Goal: Information Seeking & Learning: Learn about a topic

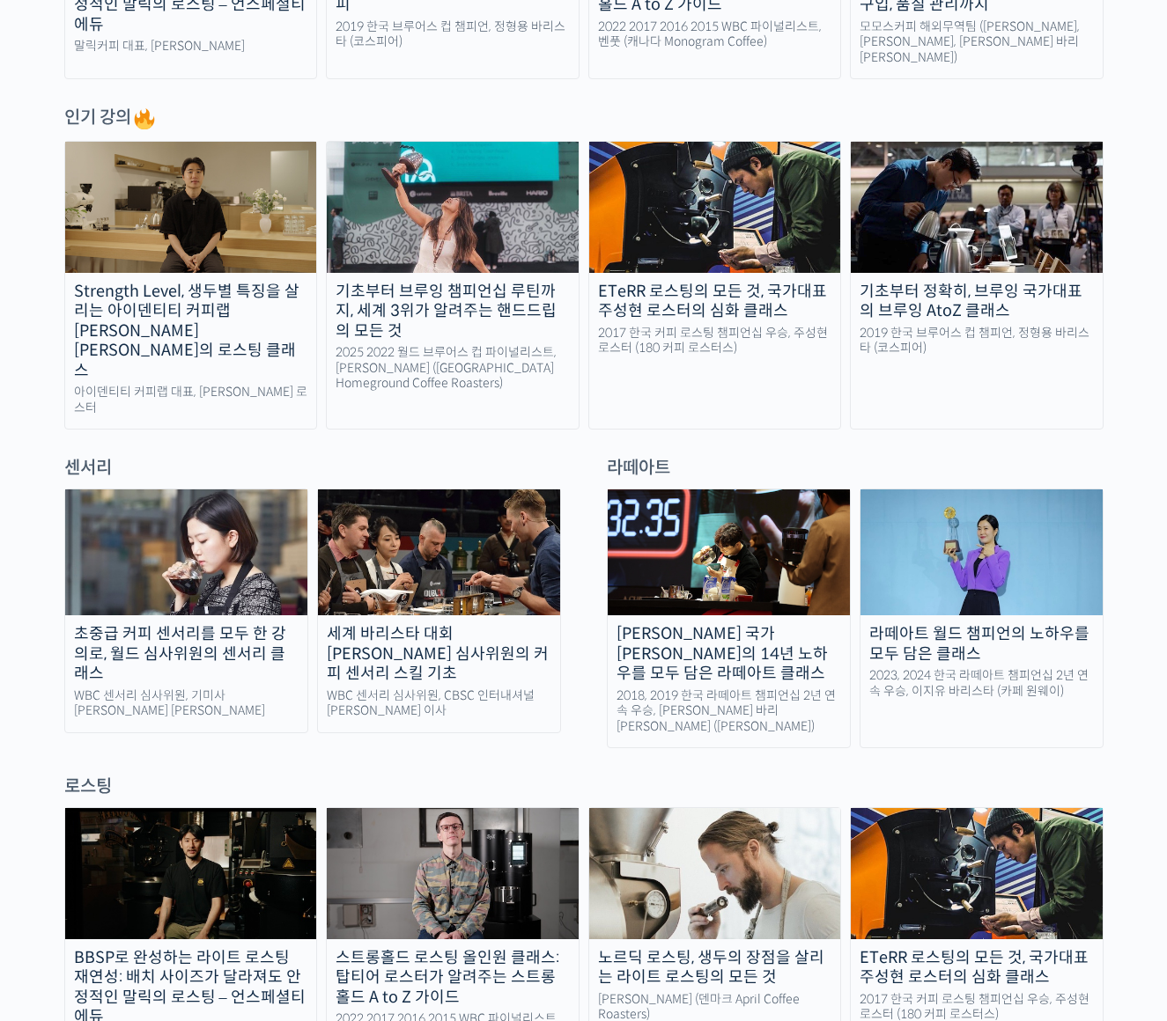
scroll to position [863, 0]
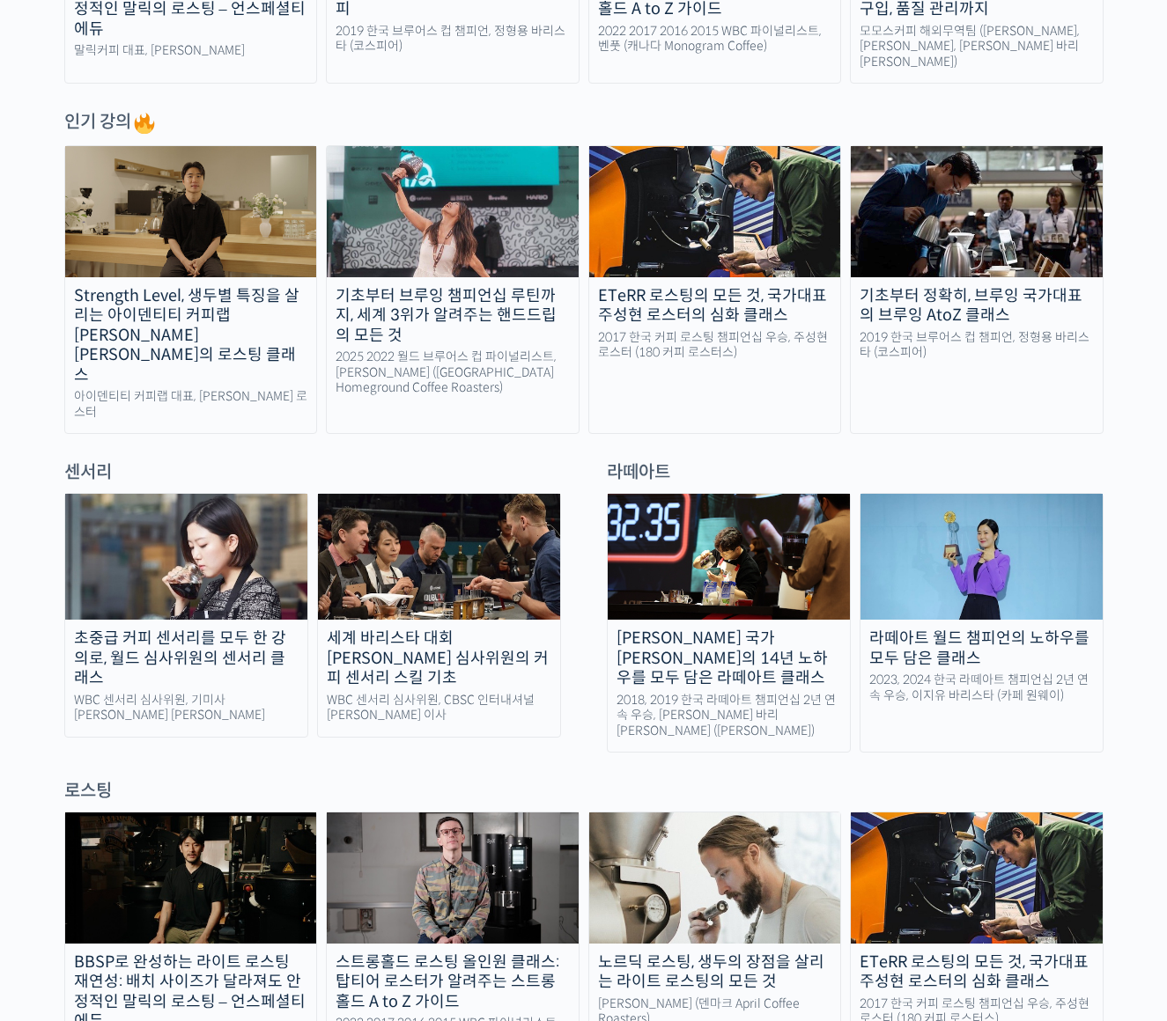
click at [422, 546] on img at bounding box center [439, 557] width 242 height 126
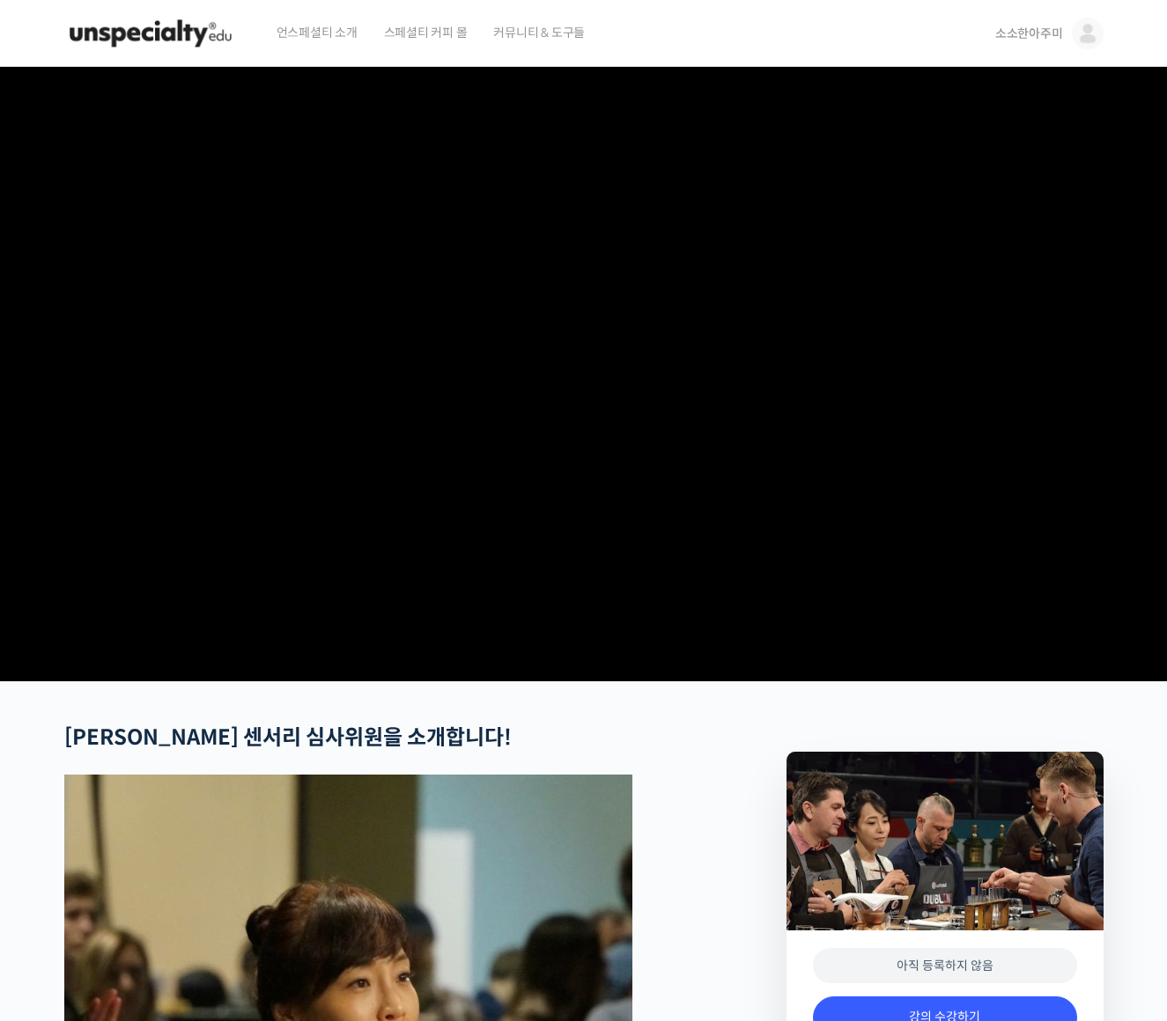
click at [1032, 26] on span "소소한아주미" at bounding box center [1029, 34] width 68 height 16
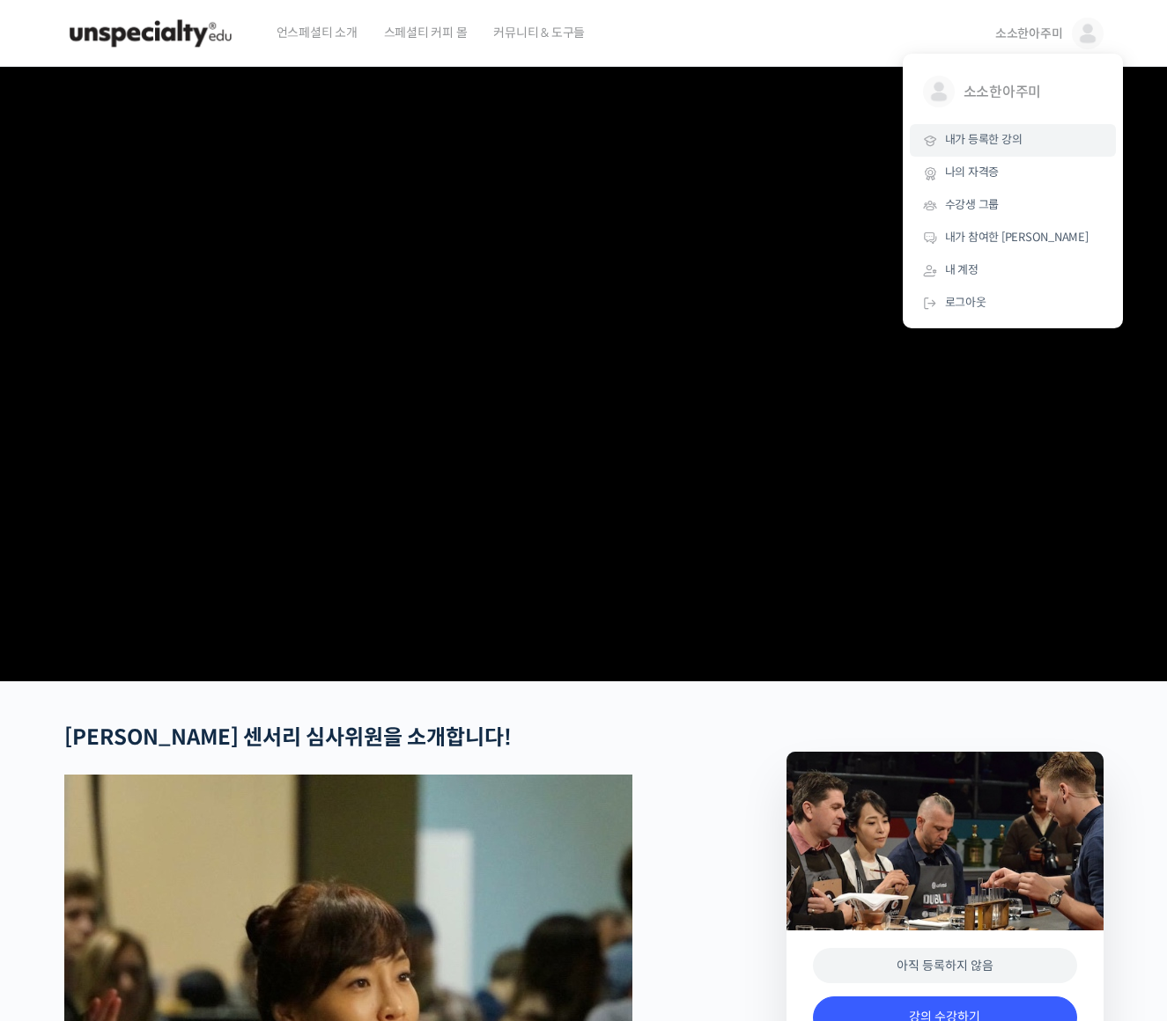
click at [989, 144] on span "내가 등록한 강의" at bounding box center [983, 139] width 77 height 15
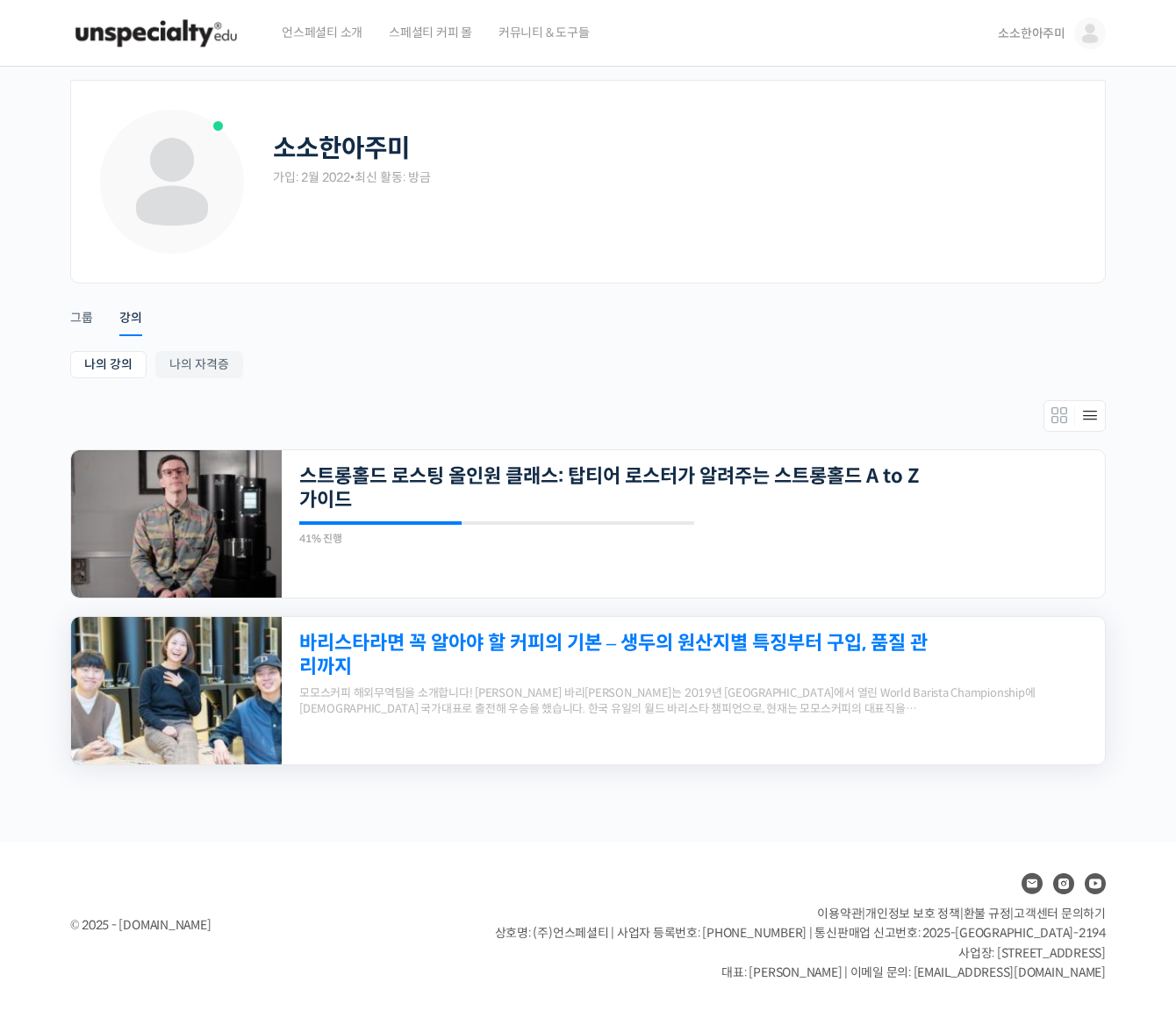
click at [603, 639] on link "바리스타라면 꼭 알아야 할 커피의 기본 – 생두의 원산지별 특징부터 구입, 품질 관리까지" at bounding box center [614, 655] width 630 height 48
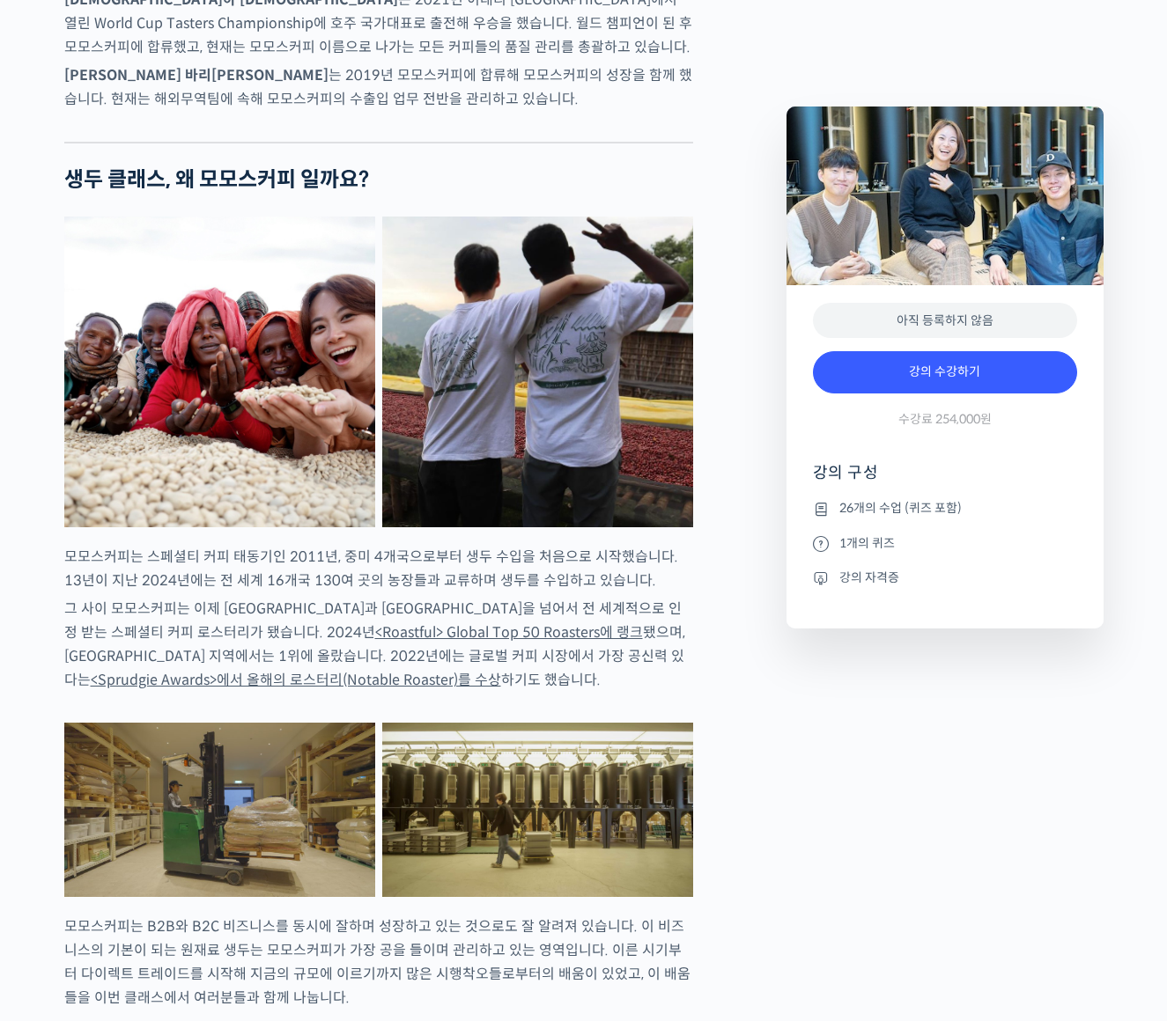
scroll to position [1700, 0]
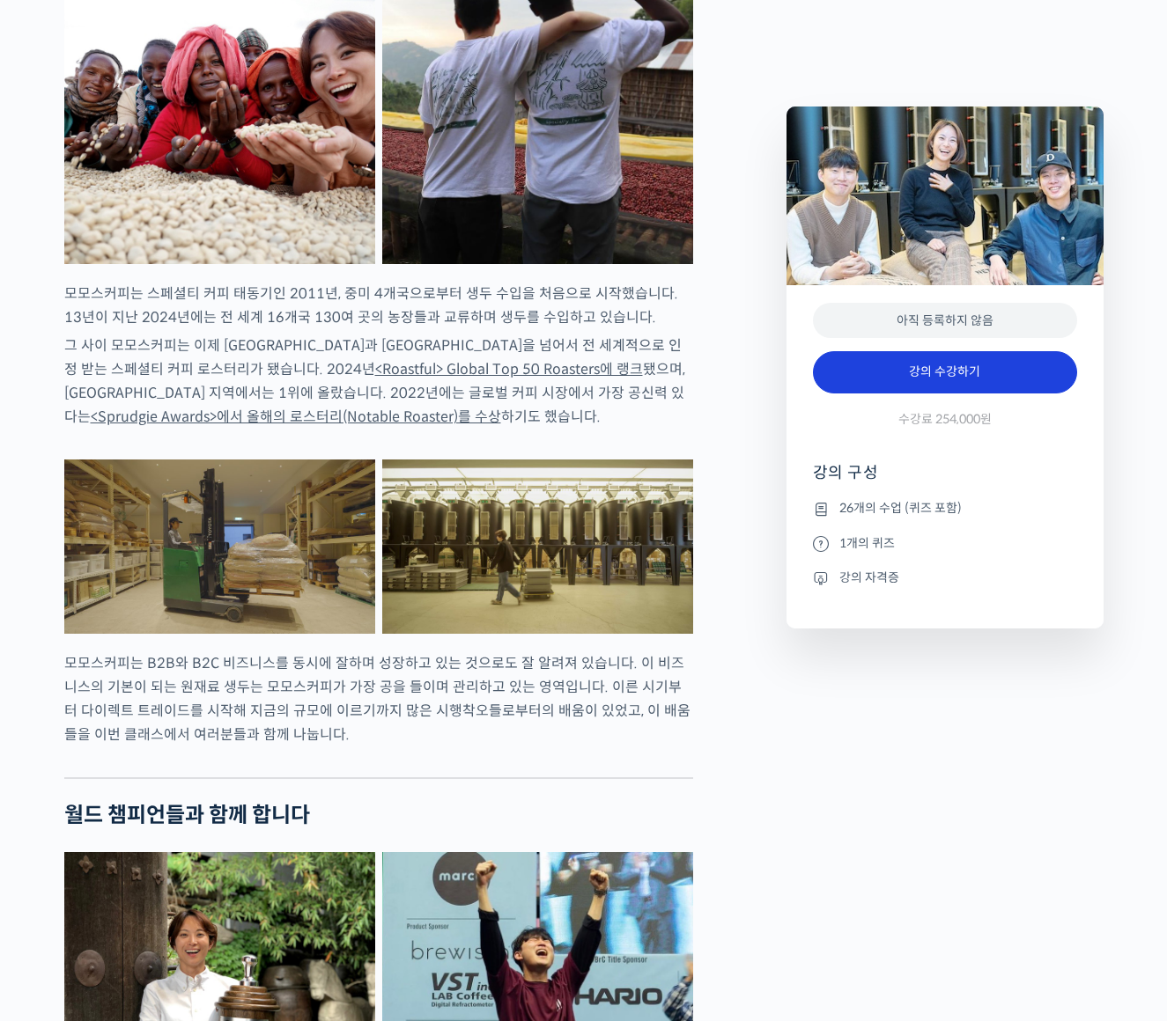
click at [959, 380] on link "강의 수강하기" at bounding box center [945, 372] width 264 height 42
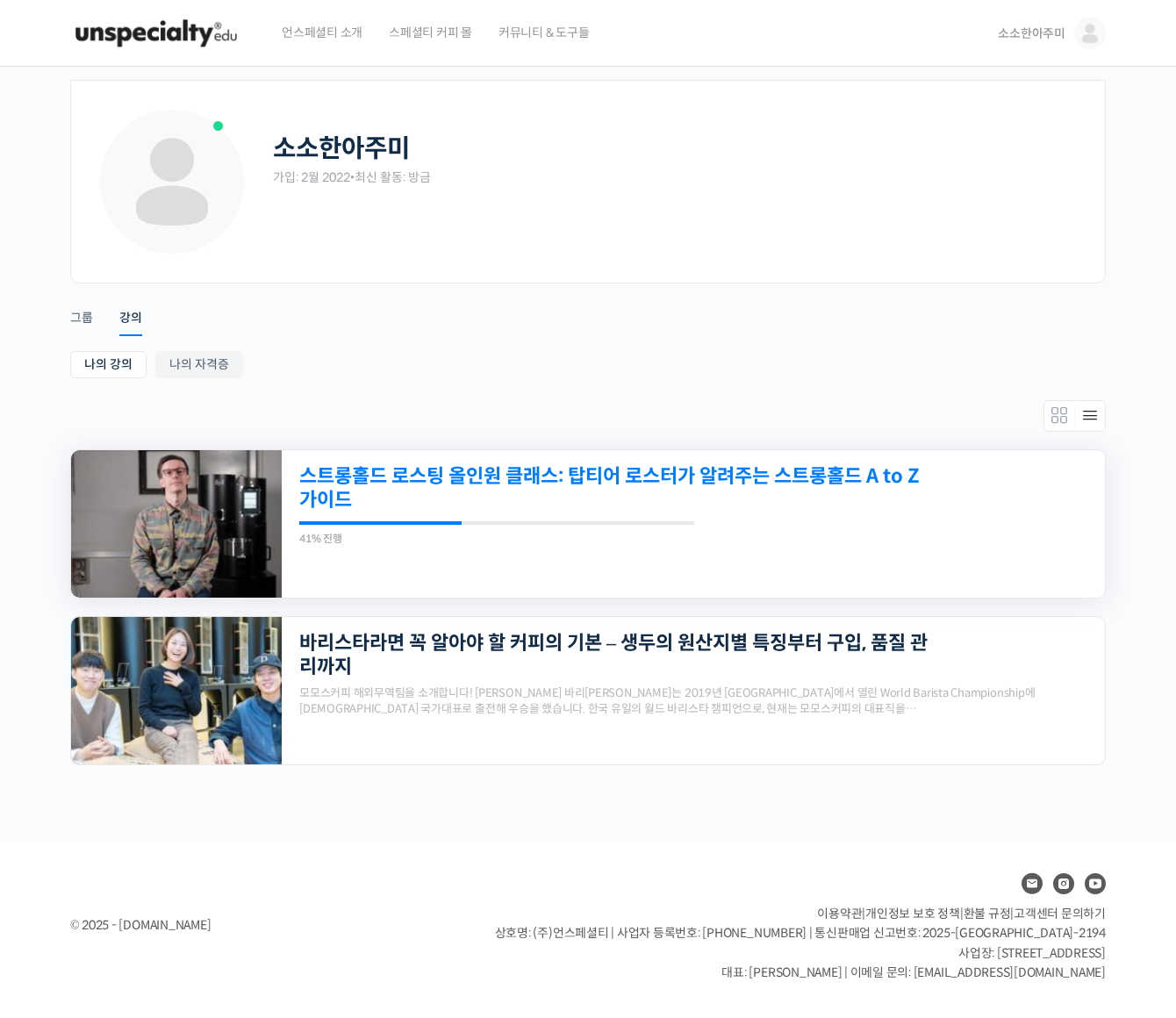
click at [524, 467] on link "스트롱홀드 로스팅 올인원 클래스: 탑티어 로스터가 알려주는 스트롱홀드 A to Z 가이드" at bounding box center [614, 489] width 630 height 48
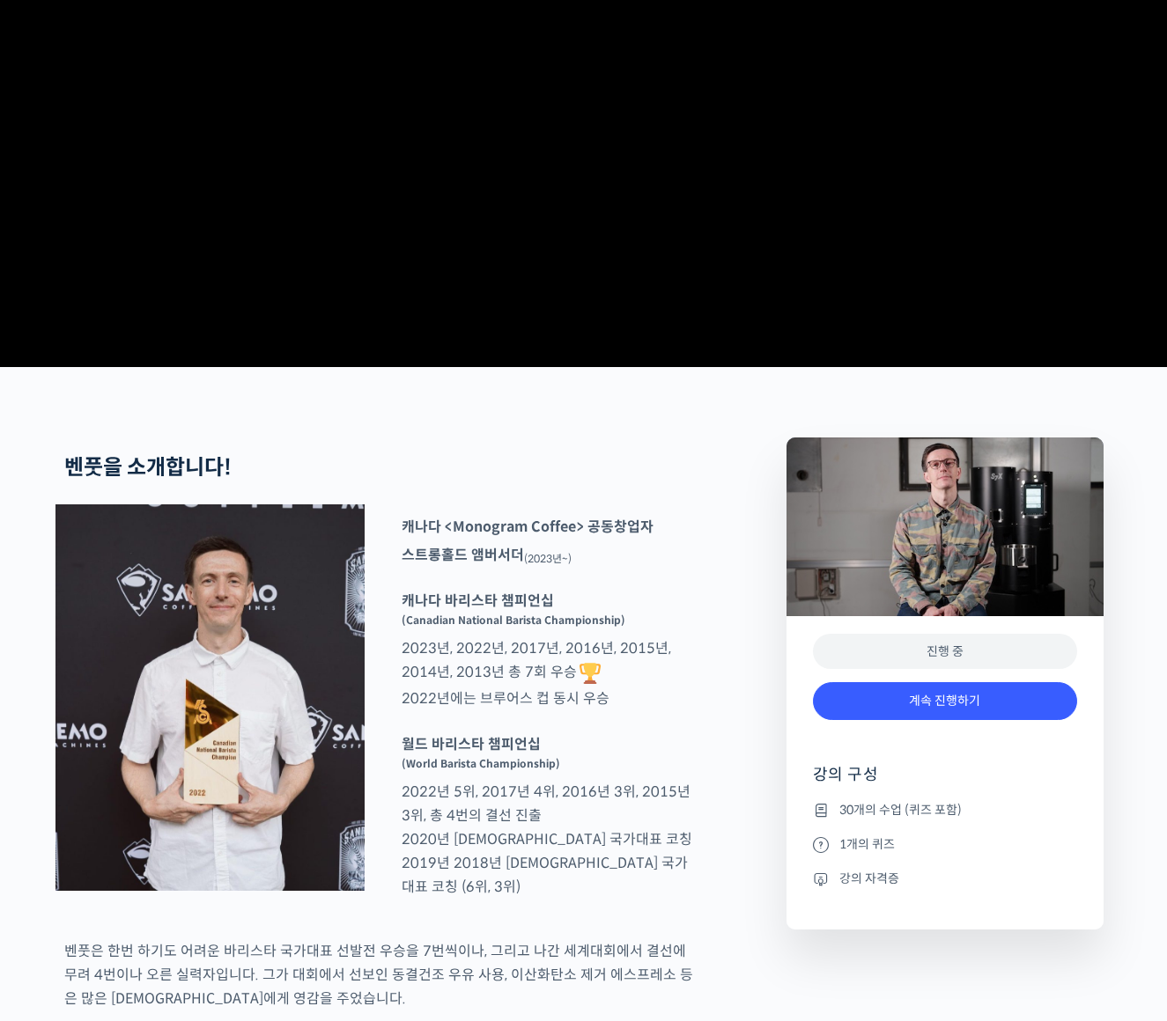
scroll to position [571, 0]
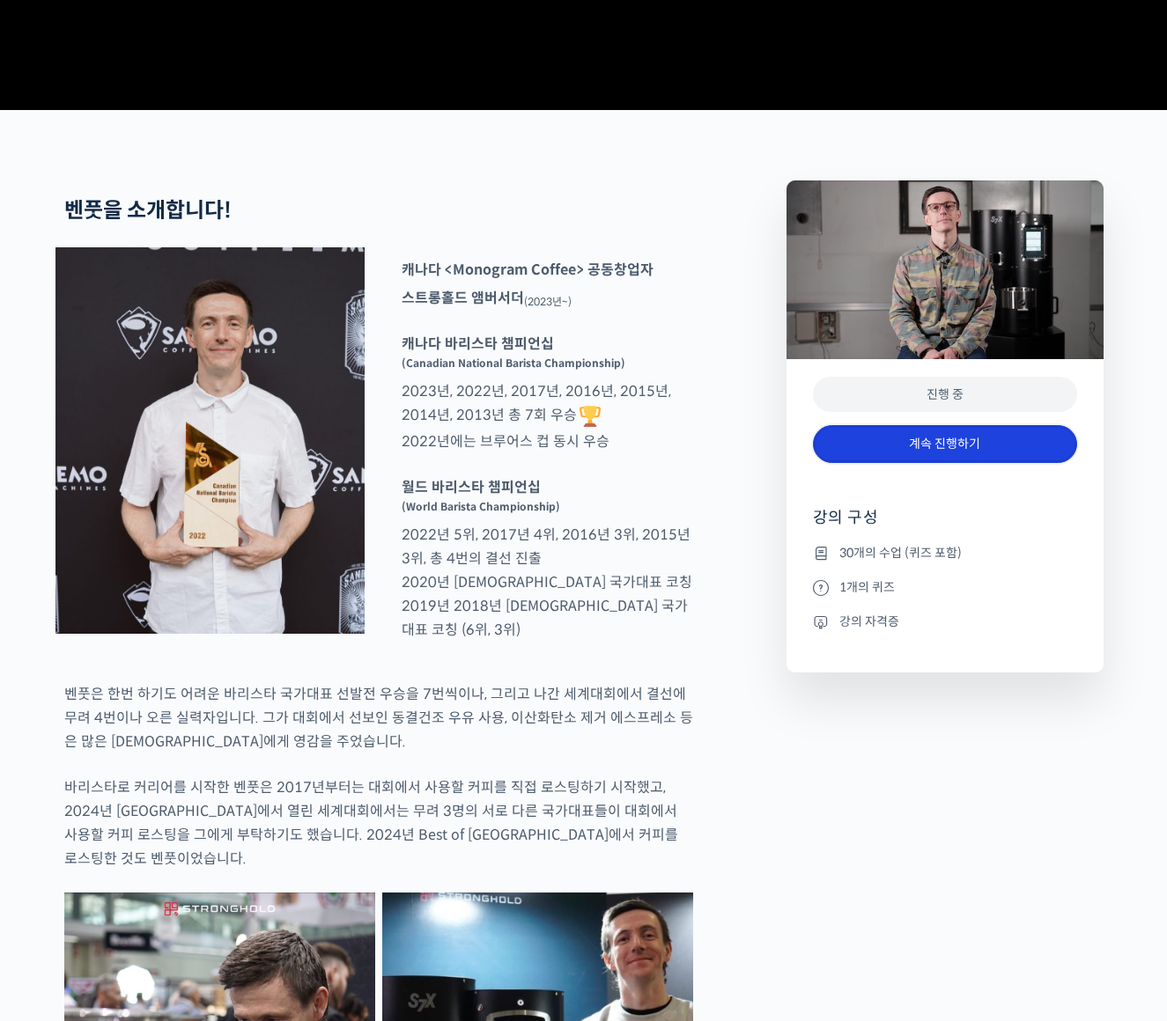
click at [921, 463] on link "계속 진행하기" at bounding box center [945, 444] width 264 height 38
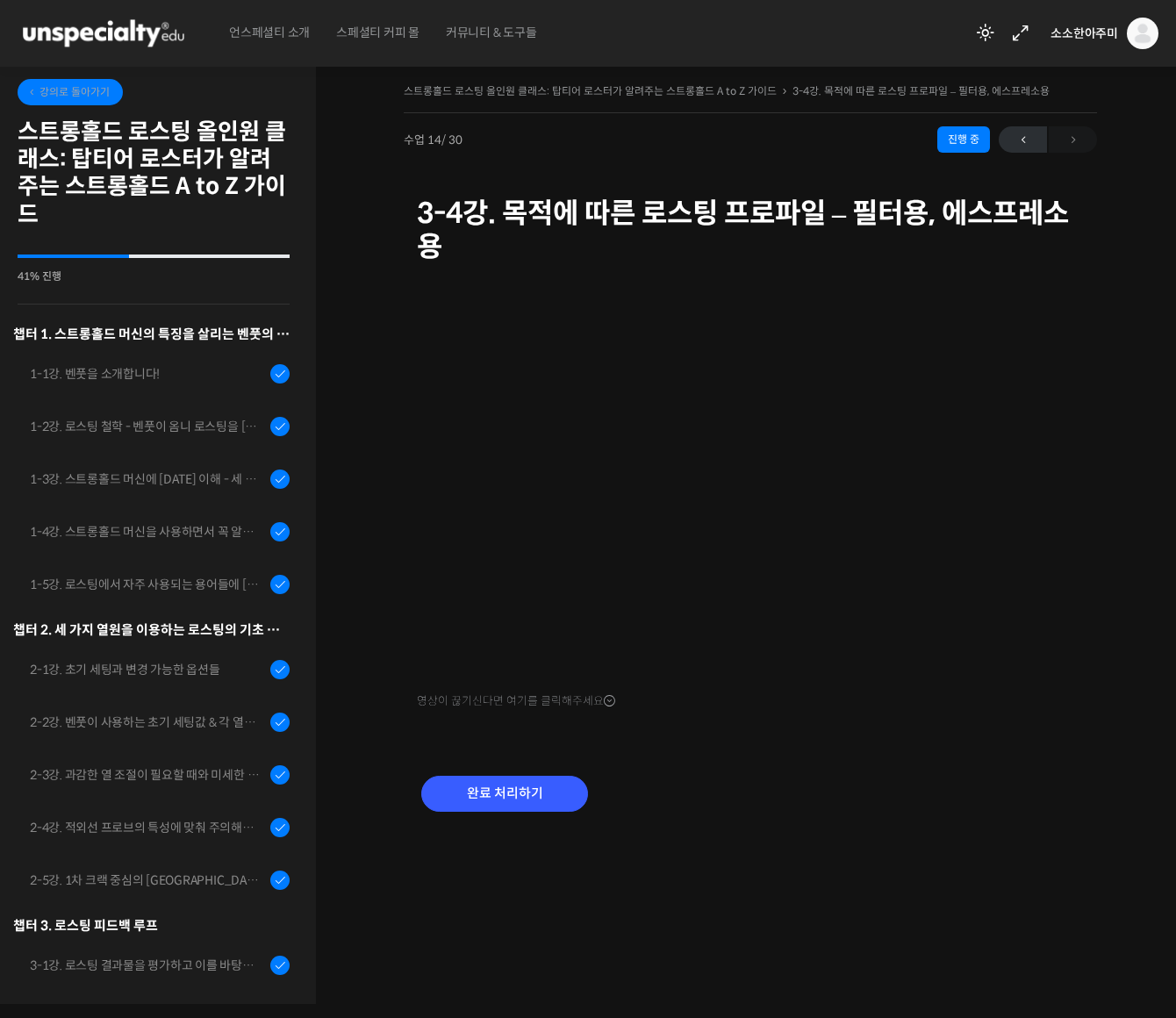
click at [83, 84] on link "강의로 돌아가기" at bounding box center [71, 92] width 106 height 26
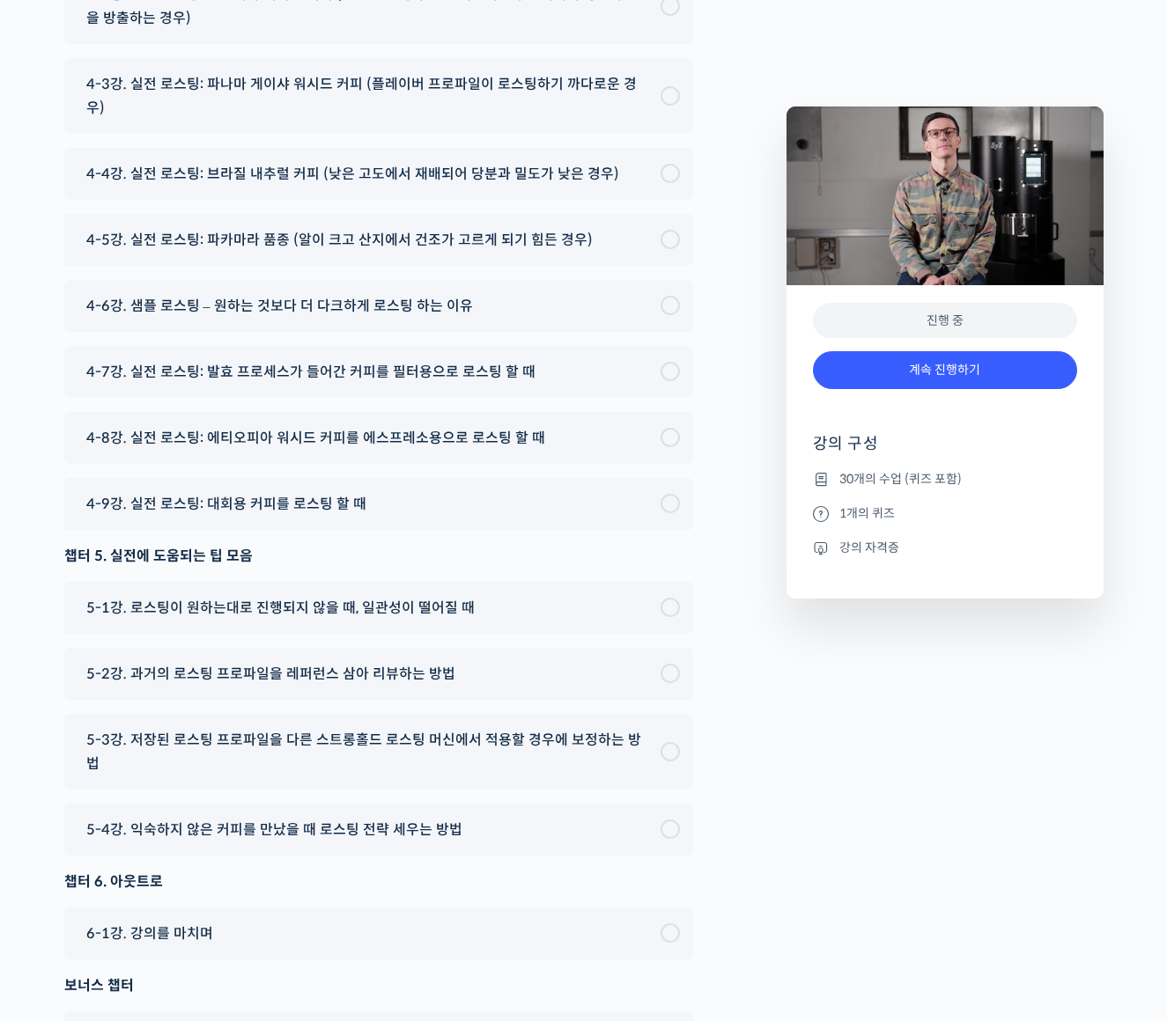
scroll to position [10247, 0]
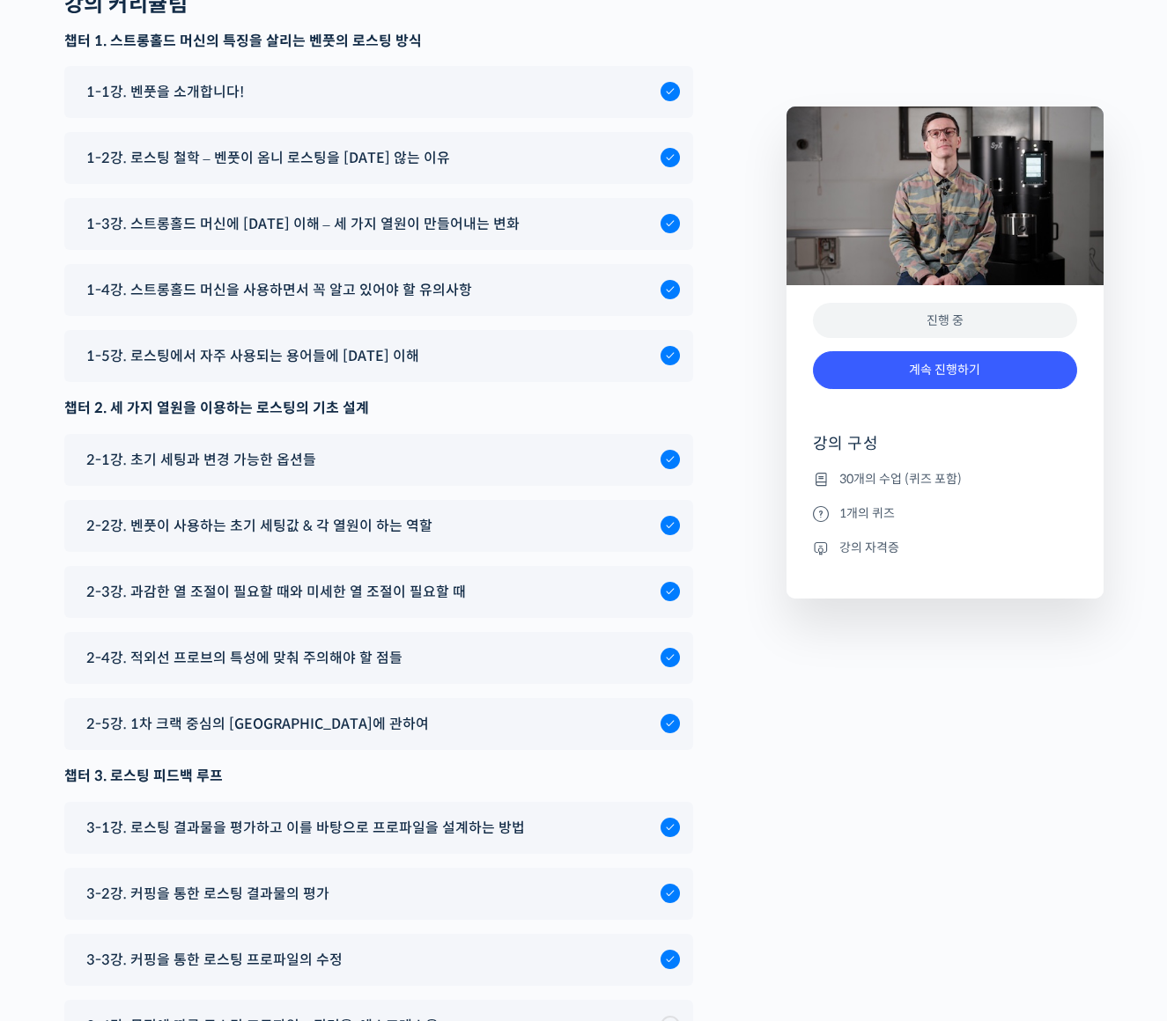
scroll to position [9142, 0]
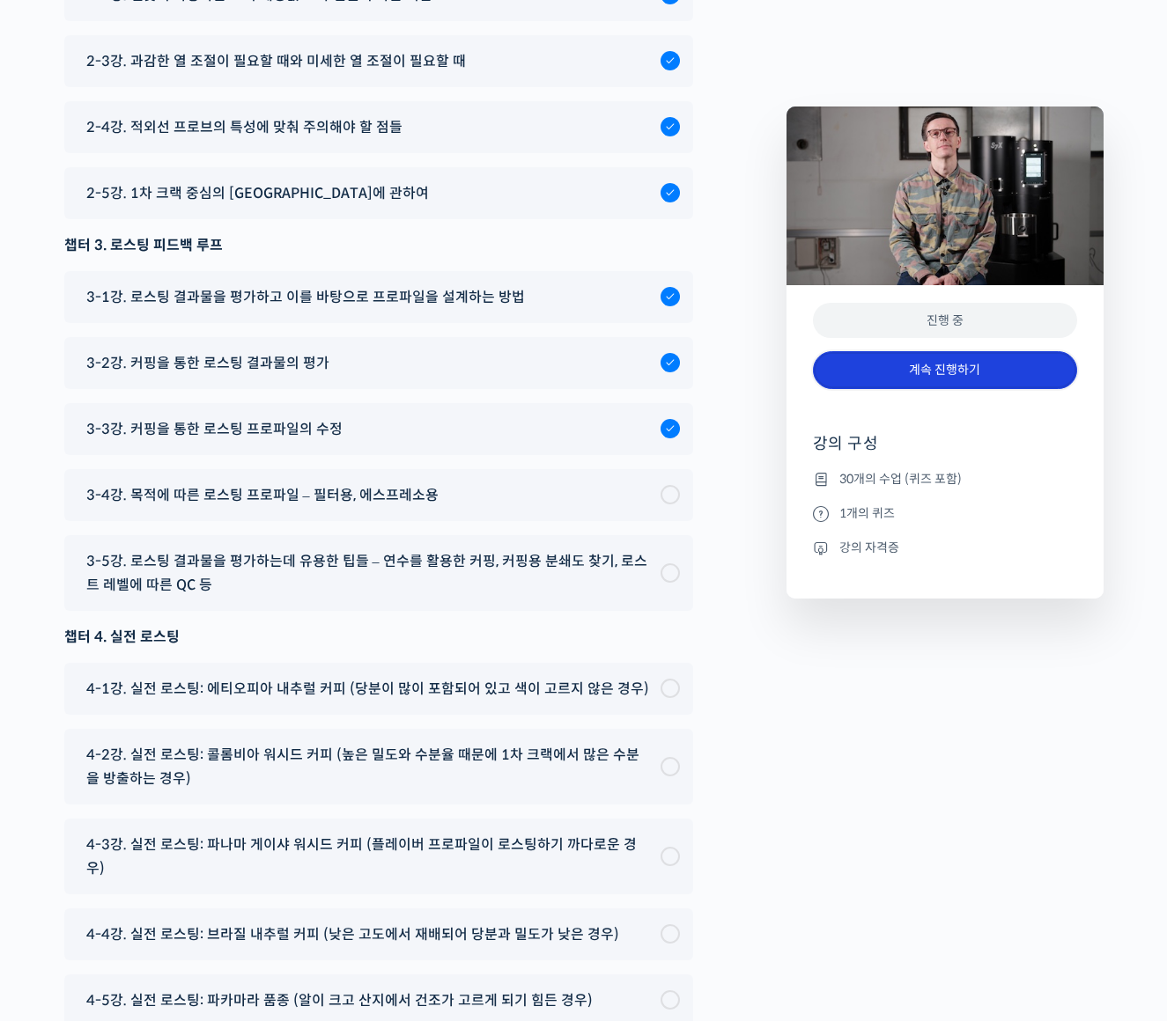
click at [951, 362] on link "계속 진행하기" at bounding box center [945, 370] width 264 height 38
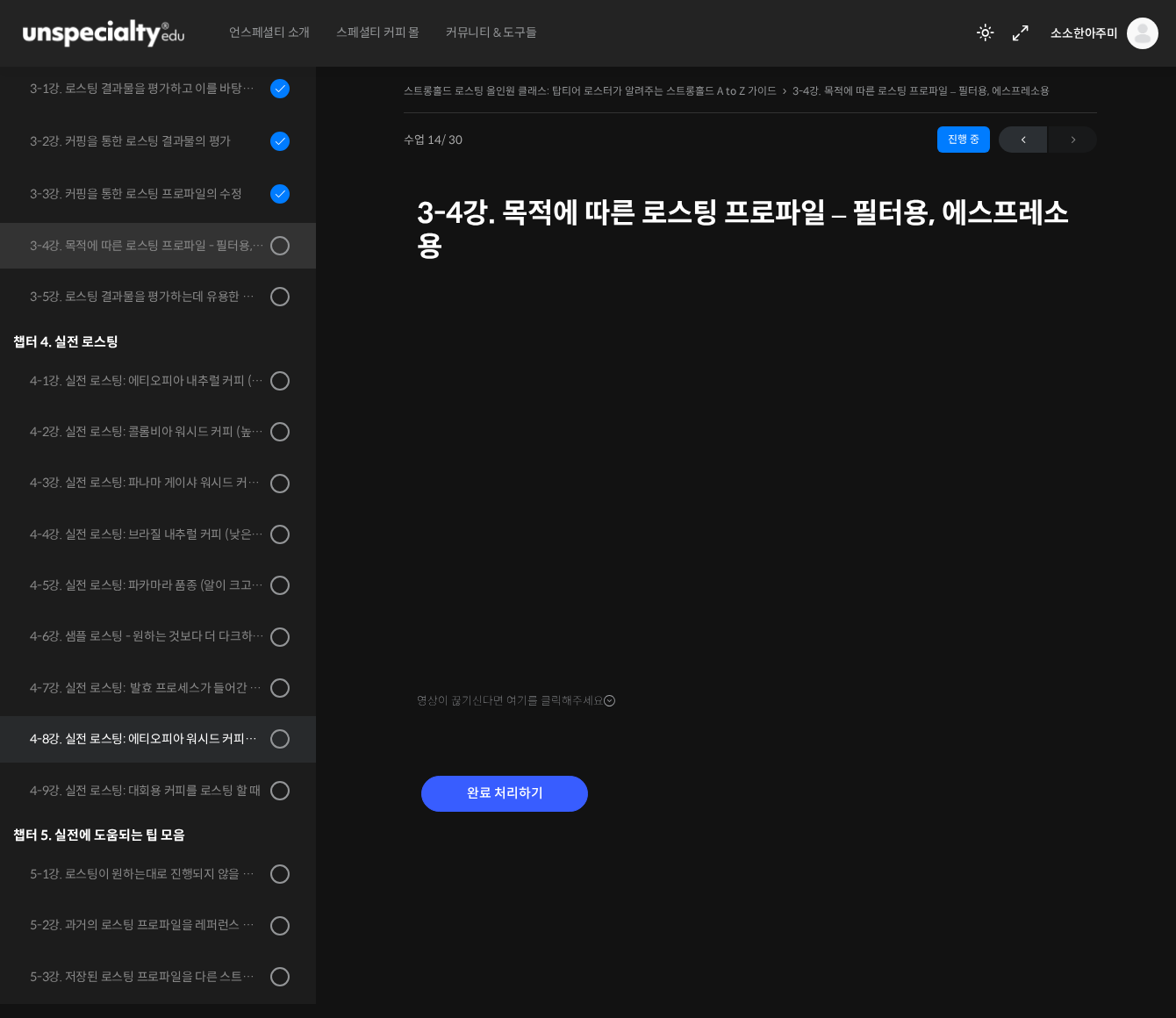
scroll to position [619, 0]
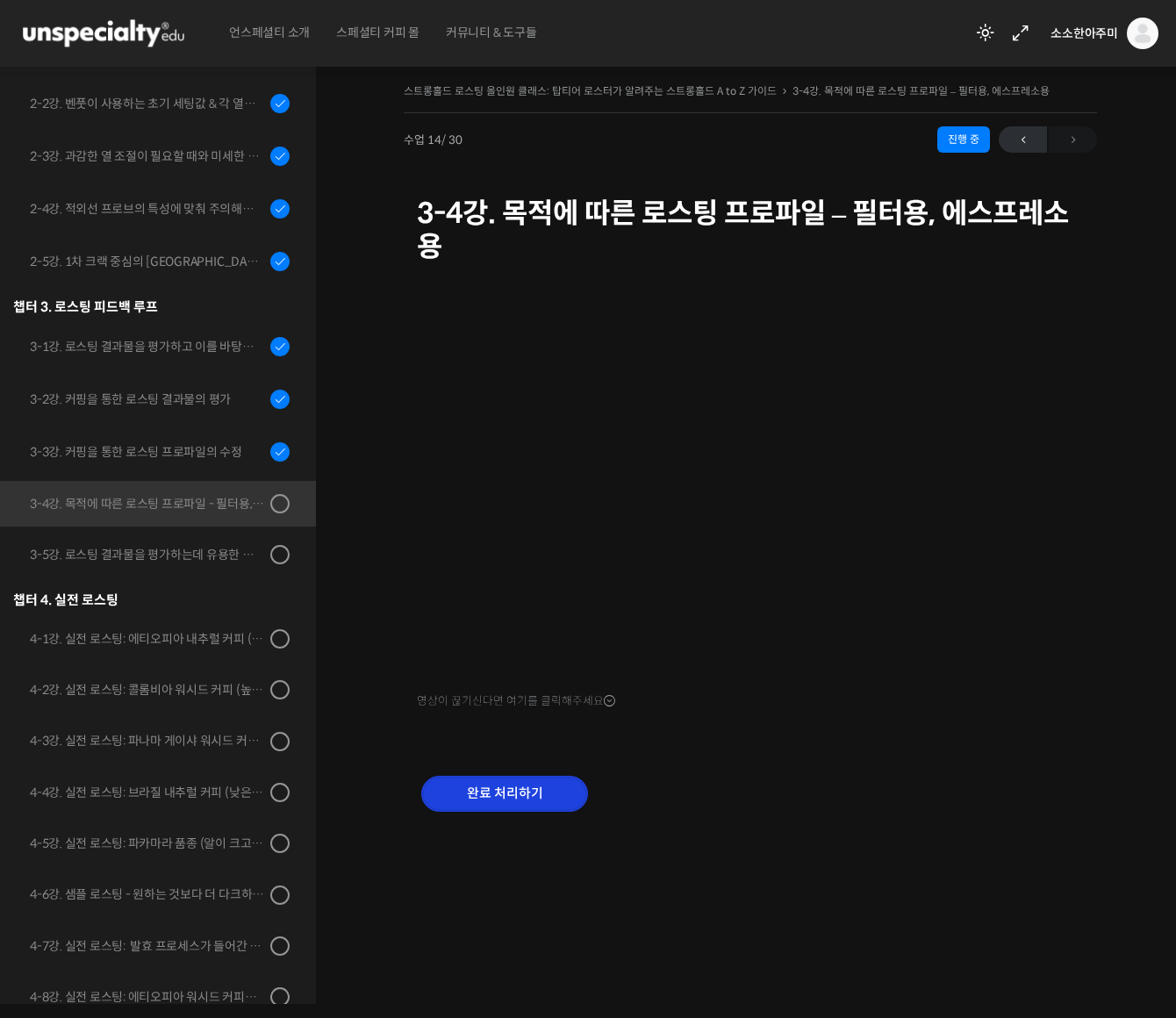
click at [507, 805] on input "완료 처리하기" at bounding box center [504, 794] width 166 height 36
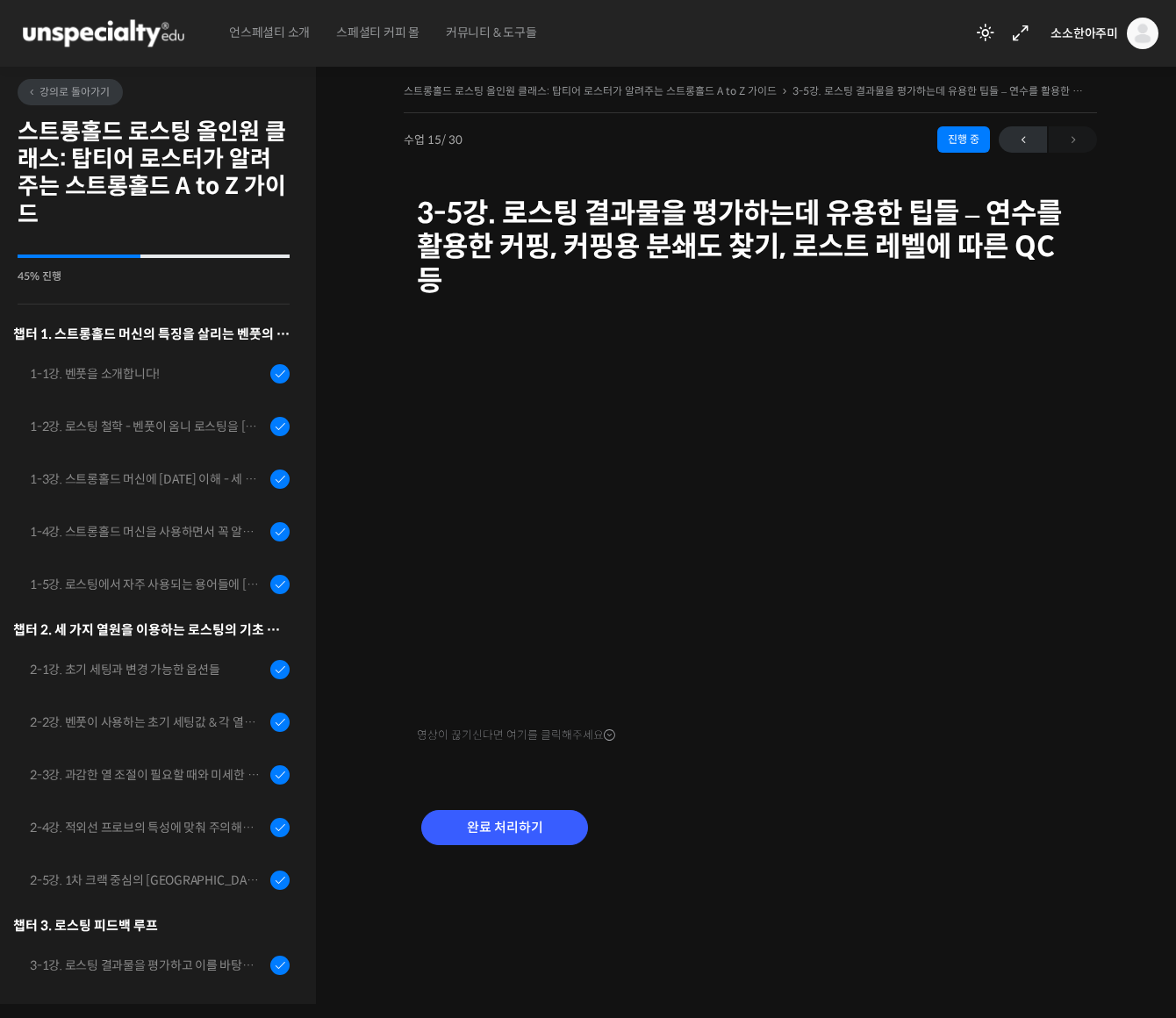
scroll to position [1086, 0]
